Goal: Use online tool/utility

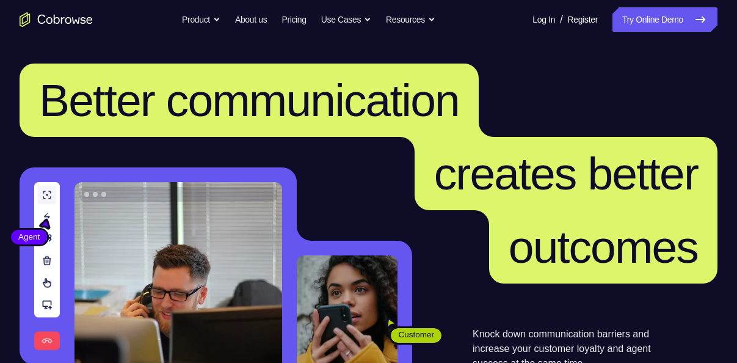
click at [653, 18] on link "Try Online Demo" at bounding box center [664, 19] width 105 height 24
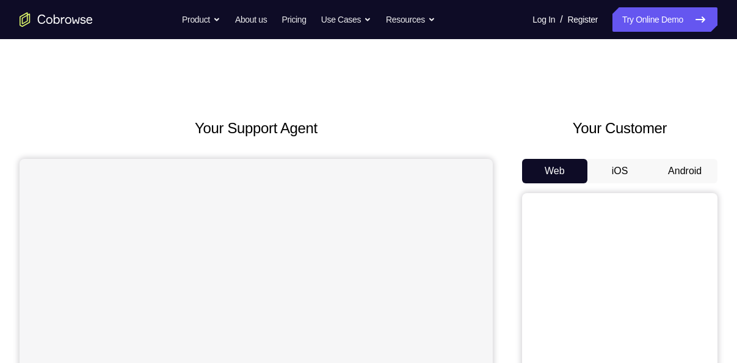
click at [670, 160] on button "Android" at bounding box center [684, 171] width 65 height 24
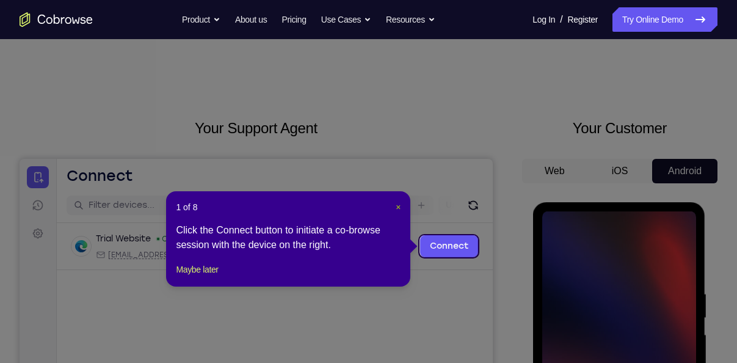
click at [396, 203] on span "×" at bounding box center [398, 207] width 5 height 10
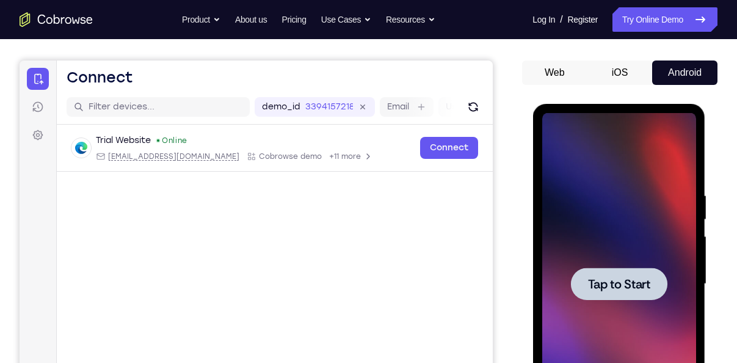
scroll to position [99, 0]
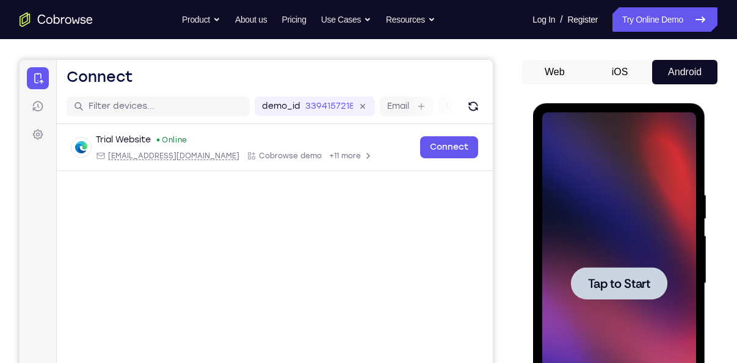
click at [628, 292] on div at bounding box center [618, 283] width 96 height 32
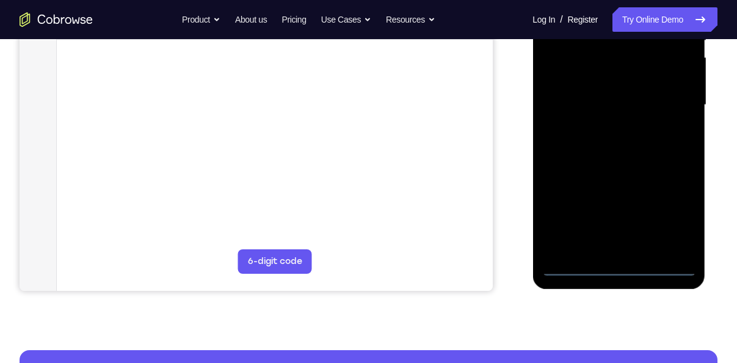
scroll to position [278, 0]
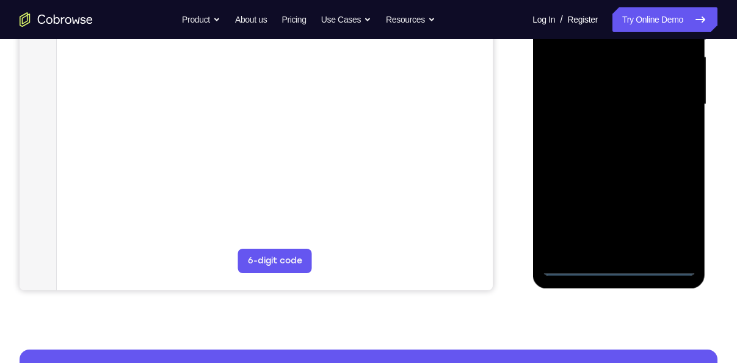
click at [621, 267] on div at bounding box center [618, 104] width 154 height 342
click at [673, 218] on div at bounding box center [618, 104] width 154 height 342
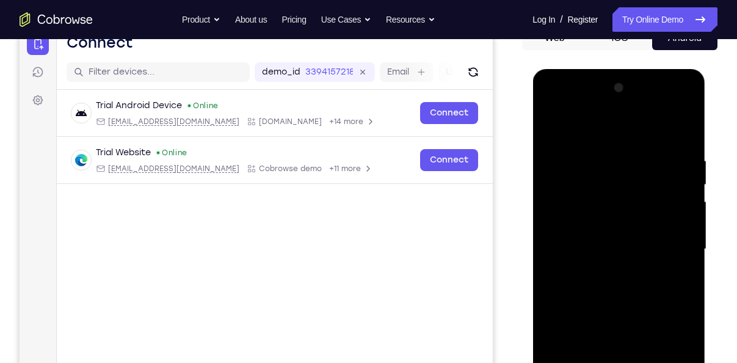
scroll to position [131, 0]
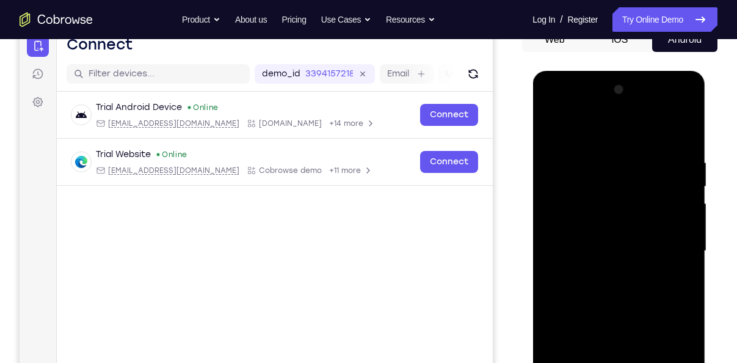
click at [585, 136] on div at bounding box center [618, 251] width 154 height 342
click at [671, 246] on div at bounding box center [618, 251] width 154 height 342
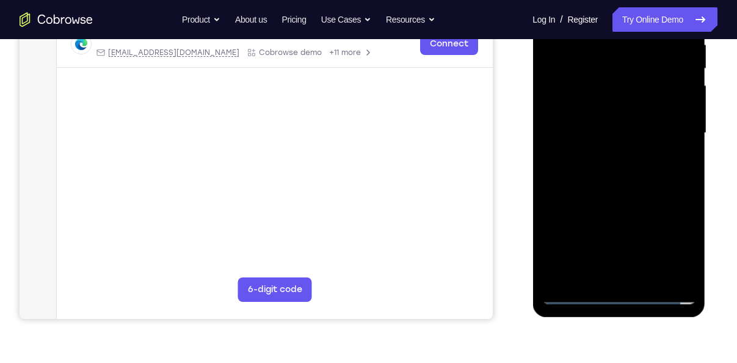
scroll to position [250, 0]
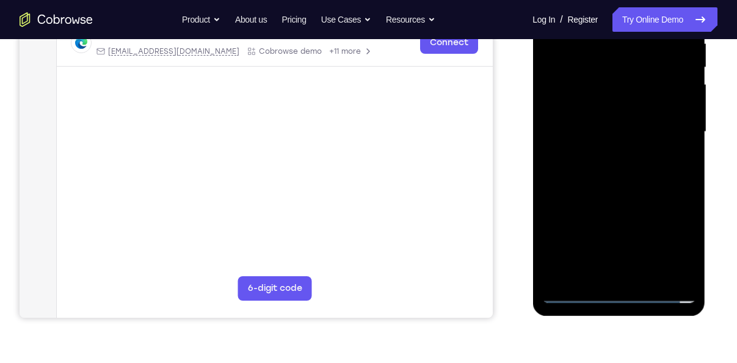
click at [631, 273] on div at bounding box center [618, 132] width 154 height 342
click at [576, 129] on div at bounding box center [618, 132] width 154 height 342
click at [581, 108] on div at bounding box center [618, 132] width 154 height 342
click at [569, 129] on div at bounding box center [618, 132] width 154 height 342
click at [573, 167] on div at bounding box center [618, 132] width 154 height 342
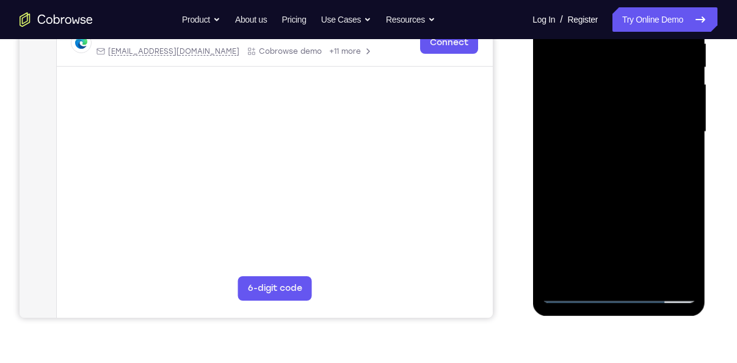
scroll to position [247, 0]
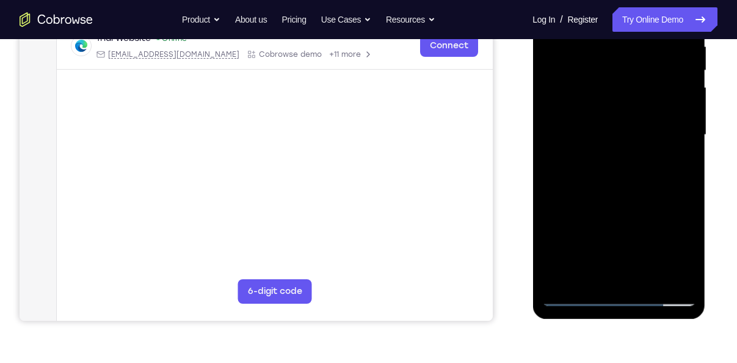
click at [621, 187] on div at bounding box center [618, 135] width 154 height 342
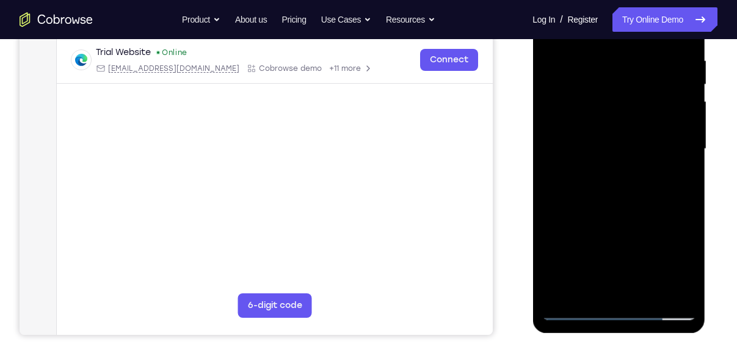
scroll to position [233, 0]
click at [642, 289] on div at bounding box center [618, 149] width 154 height 342
click at [640, 215] on div at bounding box center [618, 149] width 154 height 342
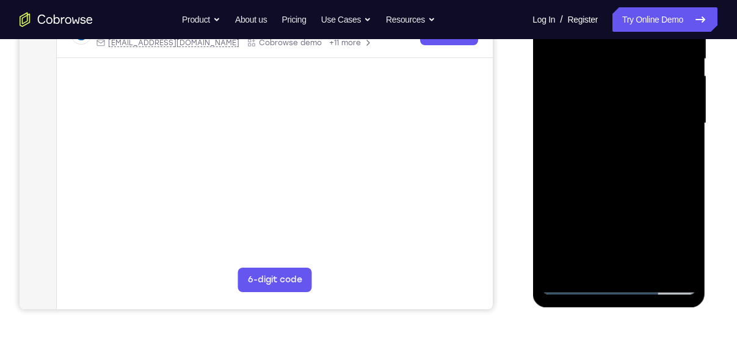
scroll to position [259, 0]
click at [602, 188] on div at bounding box center [618, 123] width 154 height 342
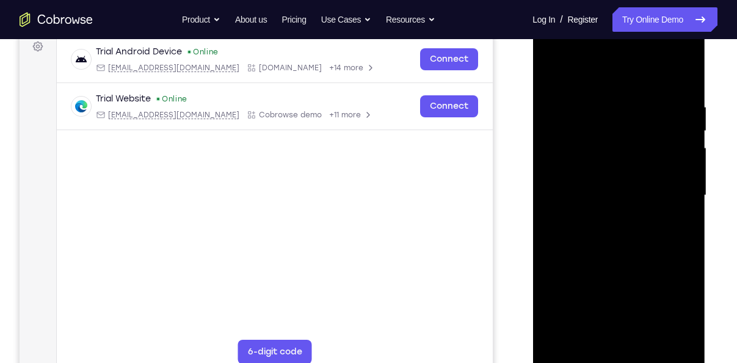
scroll to position [183, 0]
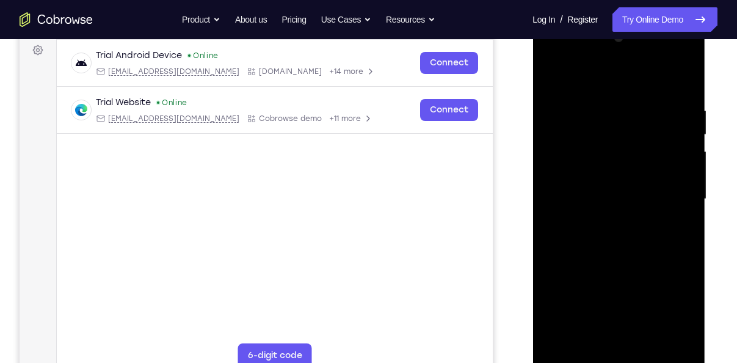
click at [567, 122] on div at bounding box center [618, 199] width 154 height 342
click at [590, 120] on div at bounding box center [618, 199] width 154 height 342
click at [555, 85] on div at bounding box center [618, 199] width 154 height 342
click at [601, 220] on div at bounding box center [618, 199] width 154 height 342
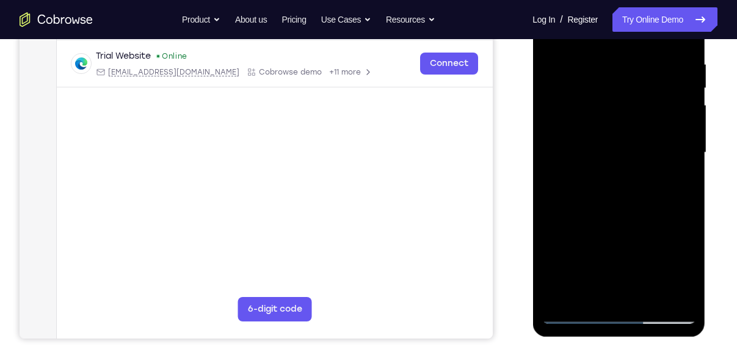
scroll to position [193, 0]
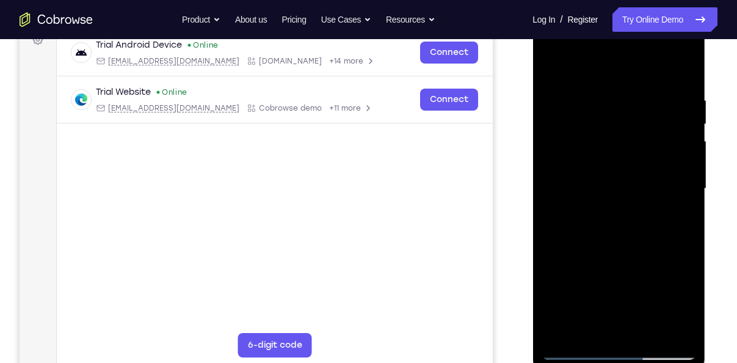
click at [555, 71] on div at bounding box center [618, 189] width 154 height 342
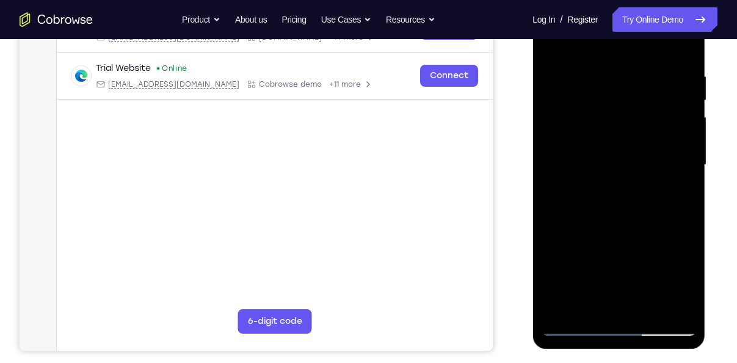
click at [587, 219] on div at bounding box center [618, 165] width 154 height 342
click at [674, 192] on div at bounding box center [618, 165] width 154 height 342
click at [547, 46] on div at bounding box center [618, 165] width 154 height 342
click at [598, 270] on div at bounding box center [618, 165] width 154 height 342
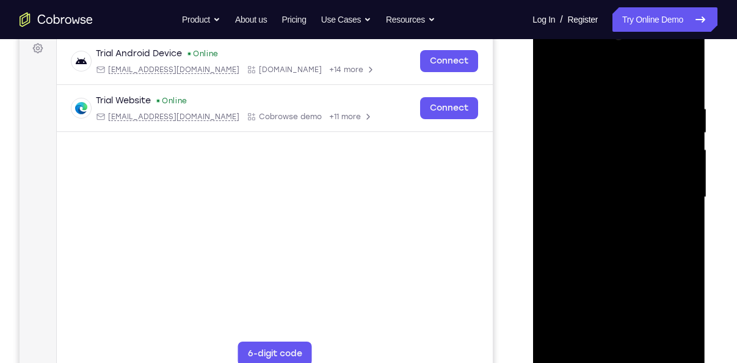
scroll to position [184, 0]
click at [554, 81] on div at bounding box center [618, 198] width 154 height 342
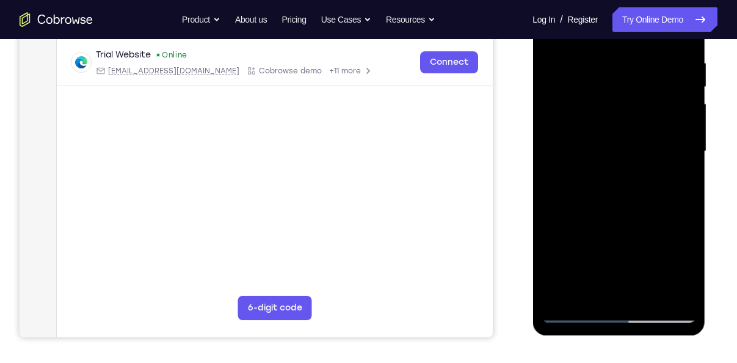
scroll to position [234, 0]
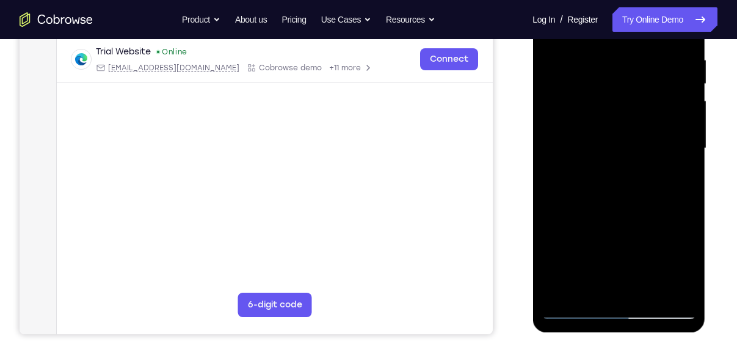
click at [590, 265] on div at bounding box center [618, 148] width 154 height 342
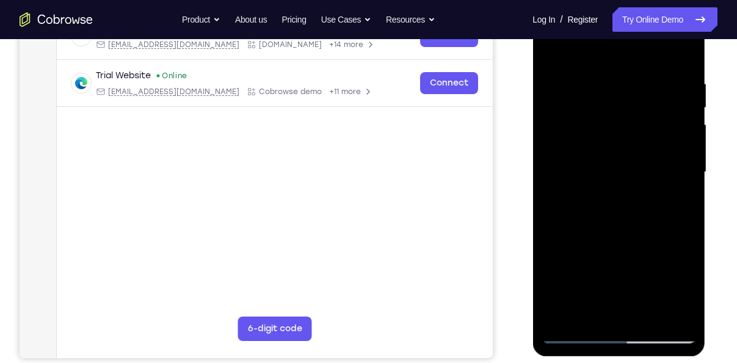
scroll to position [209, 0]
click at [546, 51] on div at bounding box center [618, 173] width 154 height 342
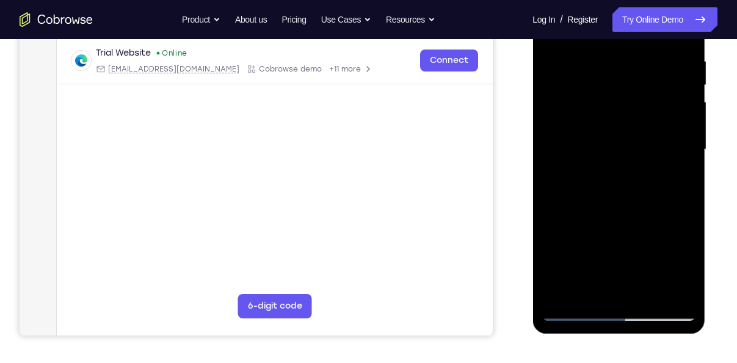
scroll to position [239, 0]
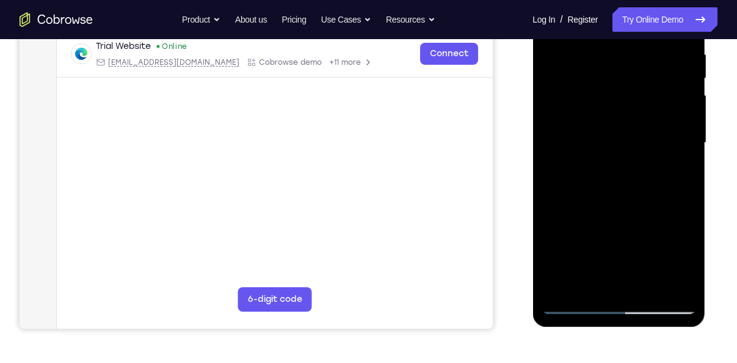
click at [587, 245] on div at bounding box center [618, 143] width 154 height 342
click at [674, 173] on div at bounding box center [618, 143] width 154 height 342
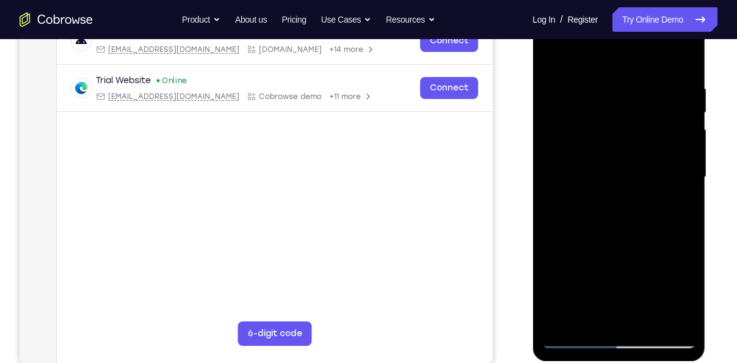
scroll to position [204, 0]
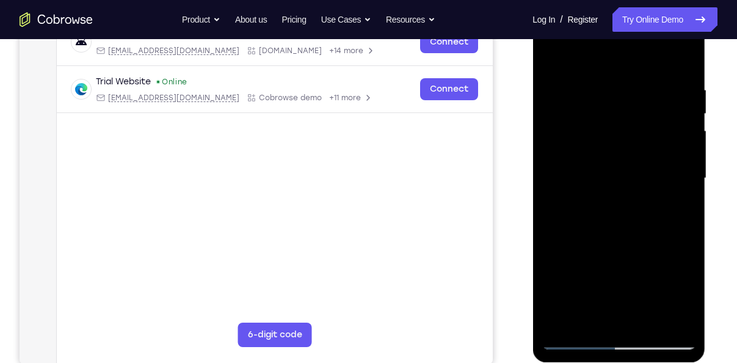
click at [549, 58] on div at bounding box center [618, 178] width 154 height 342
click at [549, 54] on div at bounding box center [618, 178] width 154 height 342
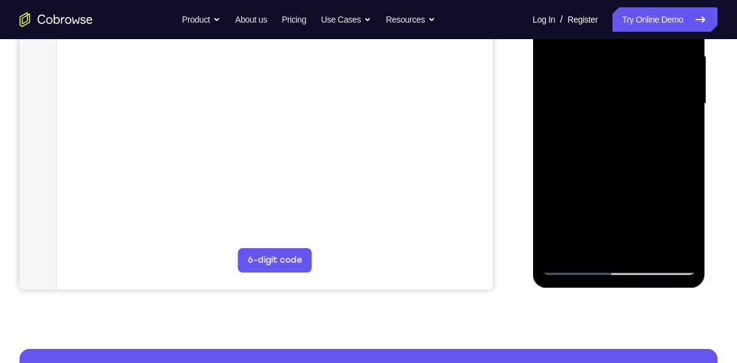
scroll to position [278, 0]
click at [554, 255] on div at bounding box center [618, 104] width 154 height 342
click at [687, 231] on div at bounding box center [618, 104] width 154 height 342
click at [563, 250] on div at bounding box center [618, 104] width 154 height 342
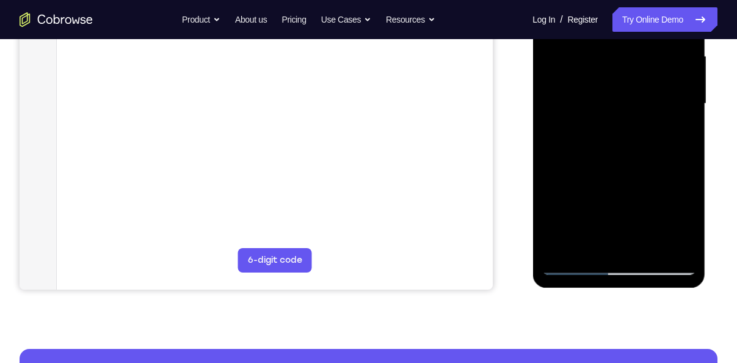
click at [563, 250] on div at bounding box center [618, 104] width 154 height 342
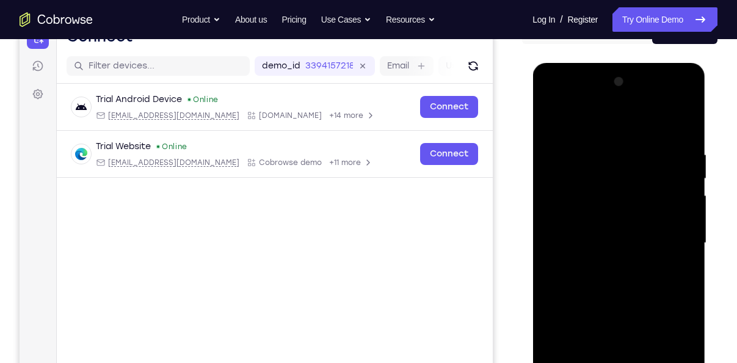
scroll to position [151, 0]
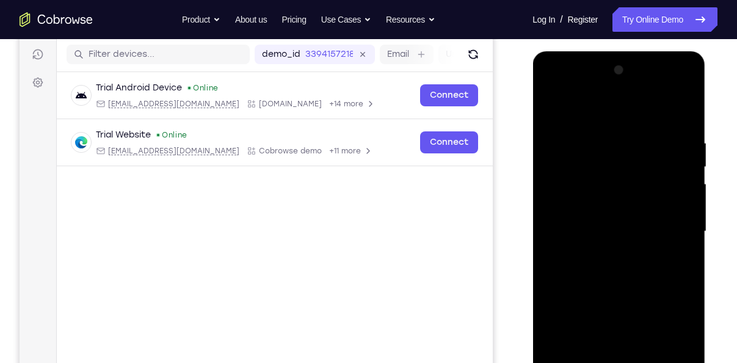
click at [602, 142] on div at bounding box center [618, 231] width 154 height 342
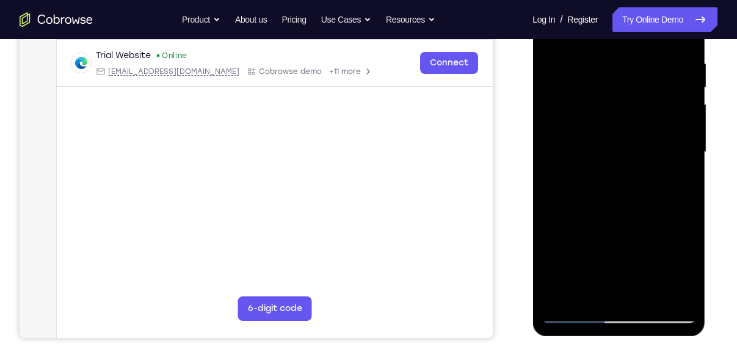
scroll to position [231, 0]
click at [665, 291] on div at bounding box center [618, 151] width 154 height 342
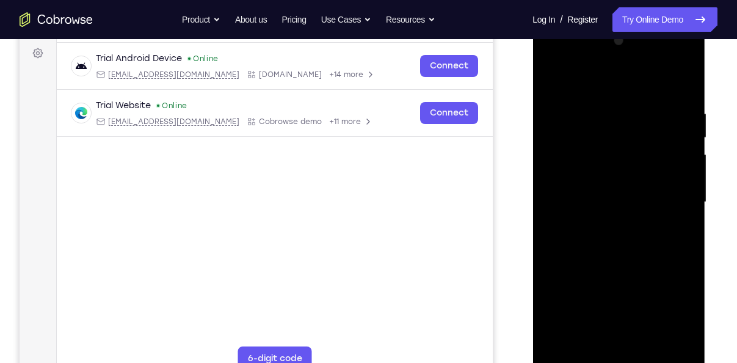
scroll to position [179, 0]
click at [681, 86] on div at bounding box center [618, 203] width 154 height 342
drag, startPoint x: 617, startPoint y: 134, endPoint x: 623, endPoint y: 201, distance: 68.0
click at [623, 201] on div at bounding box center [618, 203] width 154 height 342
drag, startPoint x: 662, startPoint y: 114, endPoint x: 537, endPoint y: 119, distance: 124.6
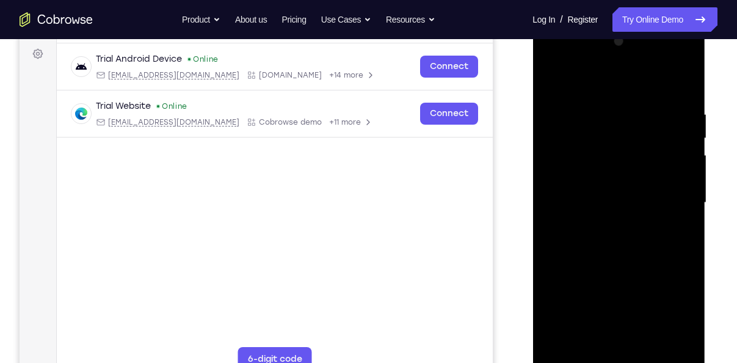
click at [537, 119] on div at bounding box center [618, 205] width 173 height 364
drag, startPoint x: 631, startPoint y: 118, endPoint x: 507, endPoint y: 131, distance: 125.1
click at [532, 131] on html "Online web based iOS Simulators and Android Emulators. Run iPhone, iPad, Mobile…" at bounding box center [619, 206] width 174 height 366
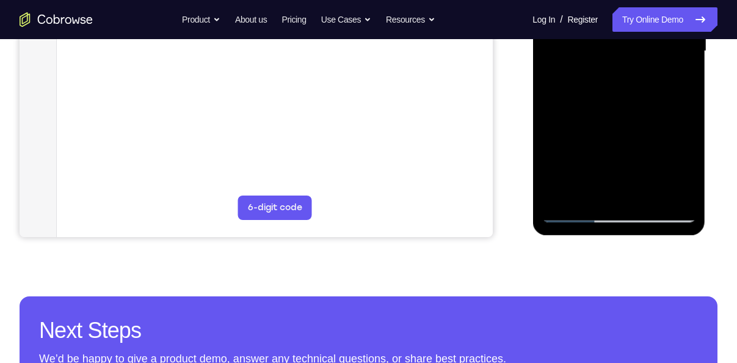
scroll to position [331, 0]
click at [566, 194] on div at bounding box center [618, 51] width 154 height 342
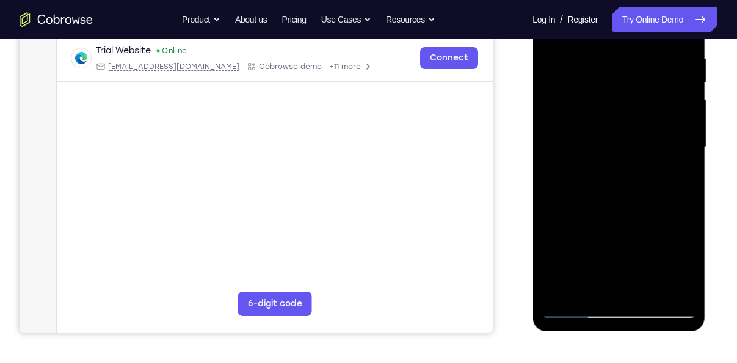
scroll to position [230, 0]
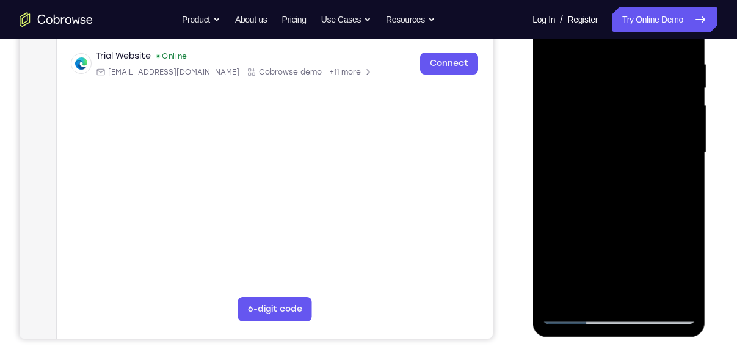
drag, startPoint x: 624, startPoint y: 91, endPoint x: 609, endPoint y: 162, distance: 72.3
click at [609, 162] on div at bounding box center [618, 153] width 154 height 342
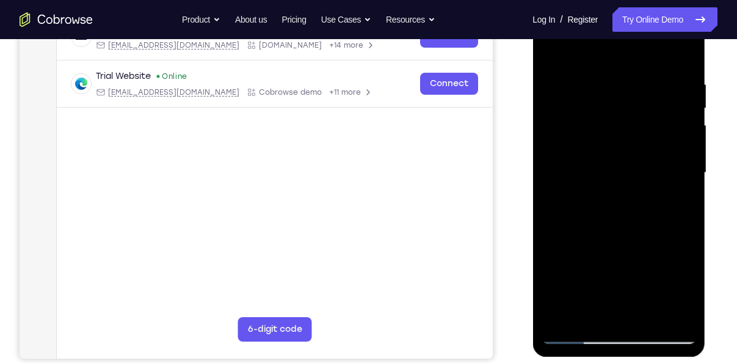
drag, startPoint x: 663, startPoint y: 67, endPoint x: 519, endPoint y: 74, distance: 144.2
click at [532, 74] on html "Online web based iOS Simulators and Android Emulators. Run iPhone, iPad, Mobile…" at bounding box center [619, 176] width 174 height 366
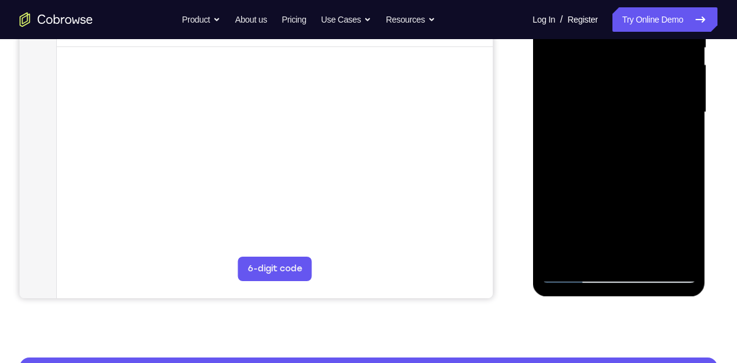
scroll to position [272, 0]
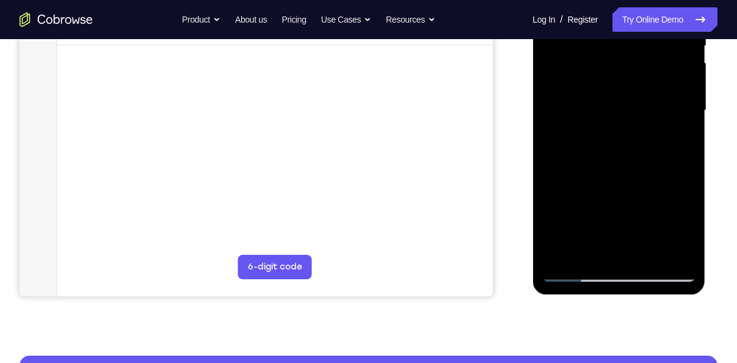
click at [565, 250] on div at bounding box center [618, 111] width 154 height 342
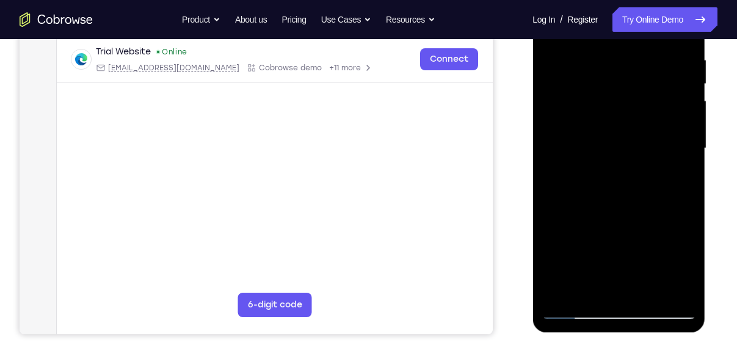
scroll to position [233, 0]
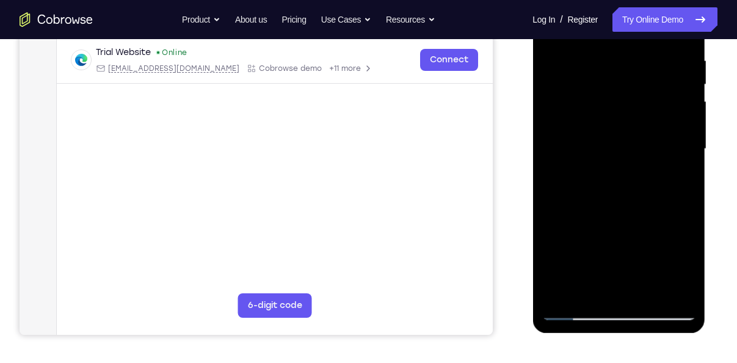
click at [562, 296] on div at bounding box center [618, 149] width 154 height 342
drag, startPoint x: 618, startPoint y: 82, endPoint x: 609, endPoint y: 179, distance: 97.4
click at [609, 179] on div at bounding box center [618, 149] width 154 height 342
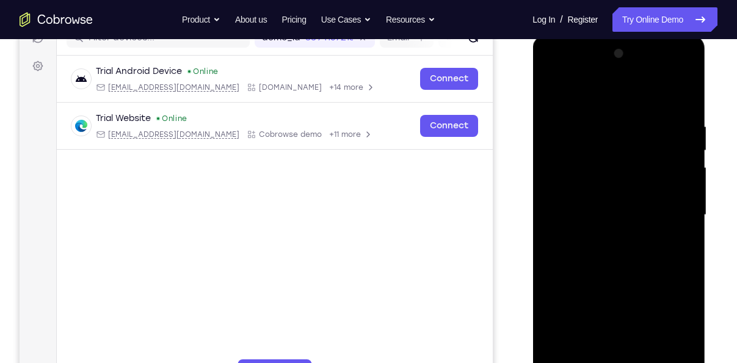
scroll to position [167, 0]
drag, startPoint x: 623, startPoint y: 96, endPoint x: 615, endPoint y: 194, distance: 98.6
click at [615, 194] on div at bounding box center [618, 216] width 154 height 342
drag, startPoint x: 616, startPoint y: 93, endPoint x: 606, endPoint y: 163, distance: 71.0
click at [606, 163] on div at bounding box center [618, 216] width 154 height 342
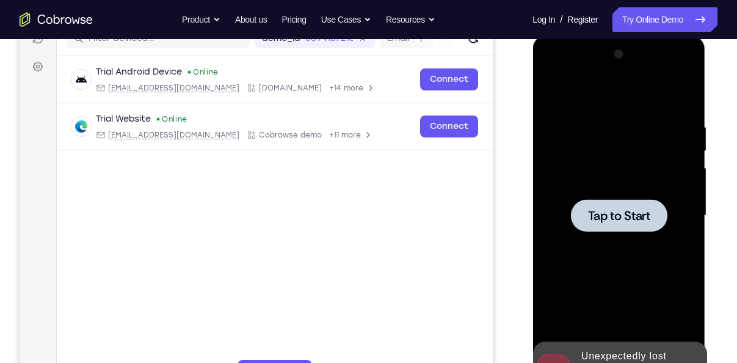
click at [621, 146] on div at bounding box center [618, 216] width 154 height 342
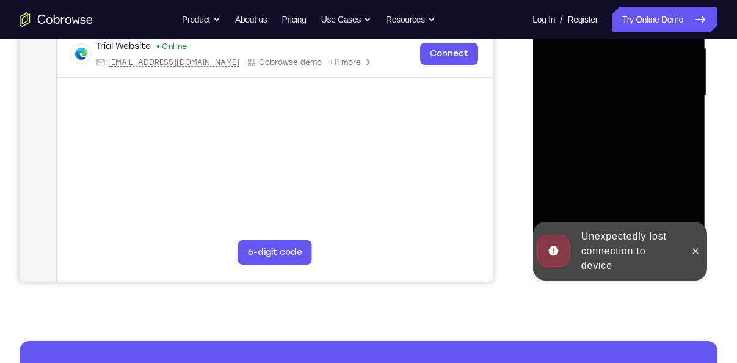
scroll to position [287, 0]
click at [688, 247] on button at bounding box center [695, 250] width 20 height 20
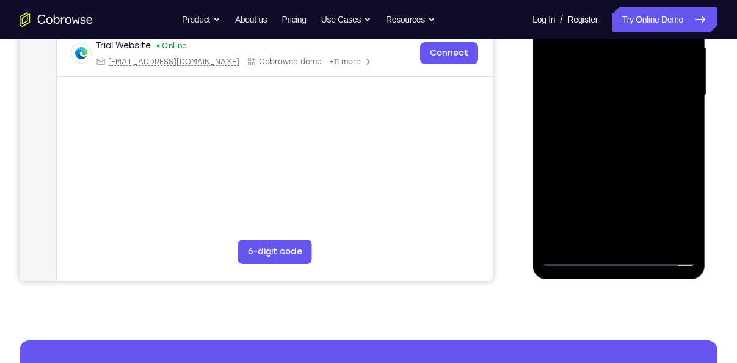
click at [620, 259] on div at bounding box center [618, 95] width 154 height 342
click at [666, 201] on div at bounding box center [618, 95] width 154 height 342
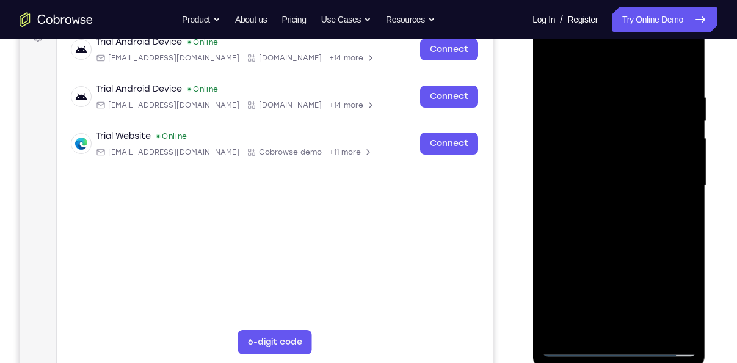
scroll to position [194, 0]
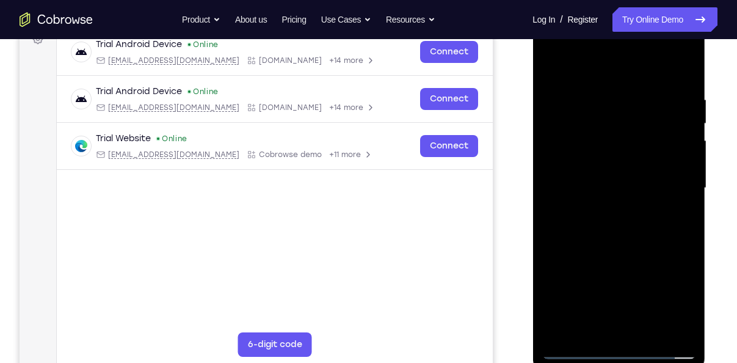
click at [609, 59] on div at bounding box center [618, 188] width 154 height 342
click at [663, 189] on div at bounding box center [618, 188] width 154 height 342
click at [609, 209] on div at bounding box center [618, 188] width 154 height 342
click at [610, 180] on div at bounding box center [618, 188] width 154 height 342
click at [615, 158] on div at bounding box center [618, 188] width 154 height 342
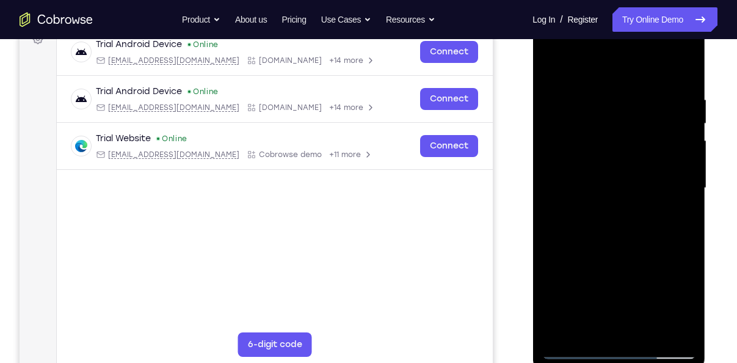
click at [635, 190] on div at bounding box center [618, 188] width 154 height 342
click at [635, 223] on div at bounding box center [618, 188] width 154 height 342
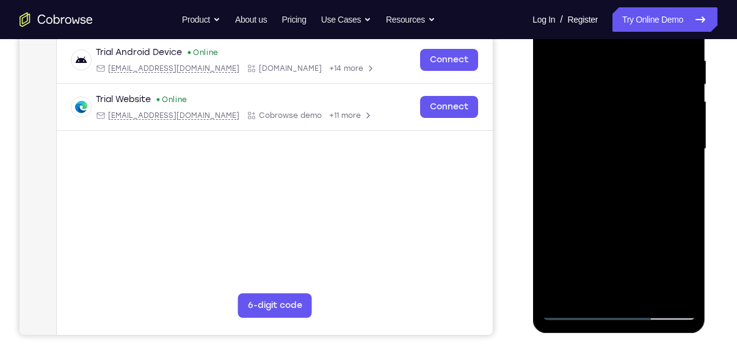
scroll to position [233, 0]
click at [621, 211] on div at bounding box center [618, 149] width 154 height 342
click at [648, 289] on div at bounding box center [618, 149] width 154 height 342
click at [652, 215] on div at bounding box center [618, 149] width 154 height 342
click at [609, 140] on div at bounding box center [618, 149] width 154 height 342
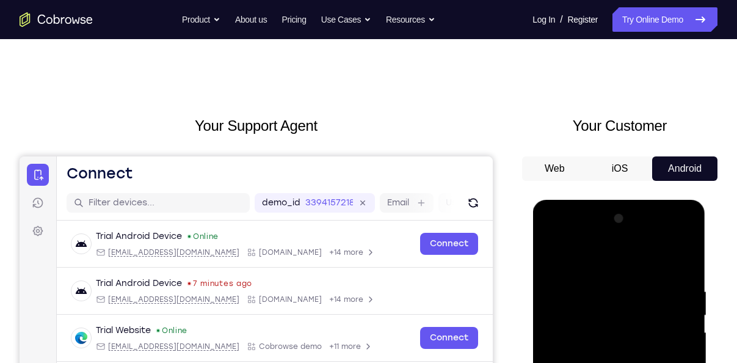
scroll to position [0, 0]
